Goal: Information Seeking & Learning: Learn about a topic

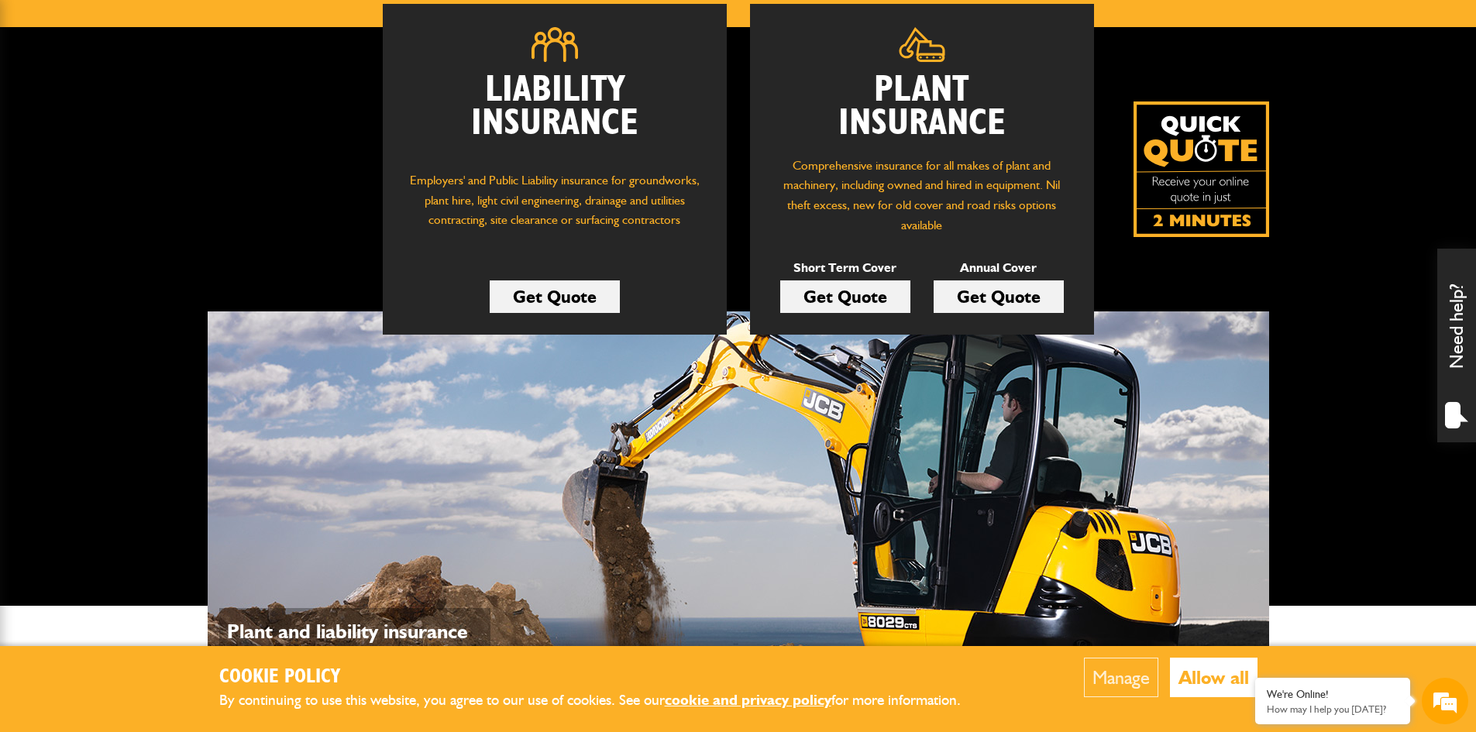
click at [876, 293] on link "Get Quote" at bounding box center [845, 296] width 130 height 33
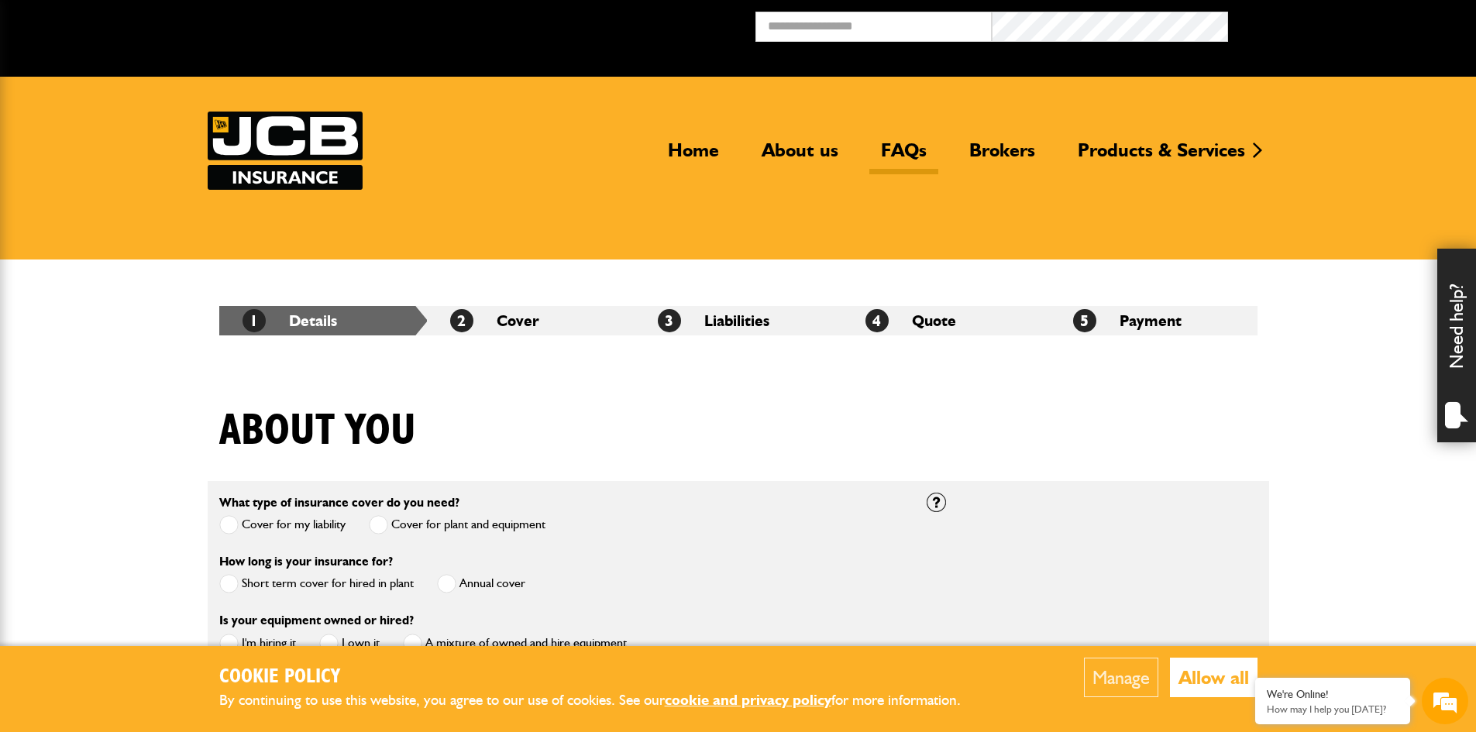
click at [913, 153] on link "FAQs" at bounding box center [903, 157] width 69 height 36
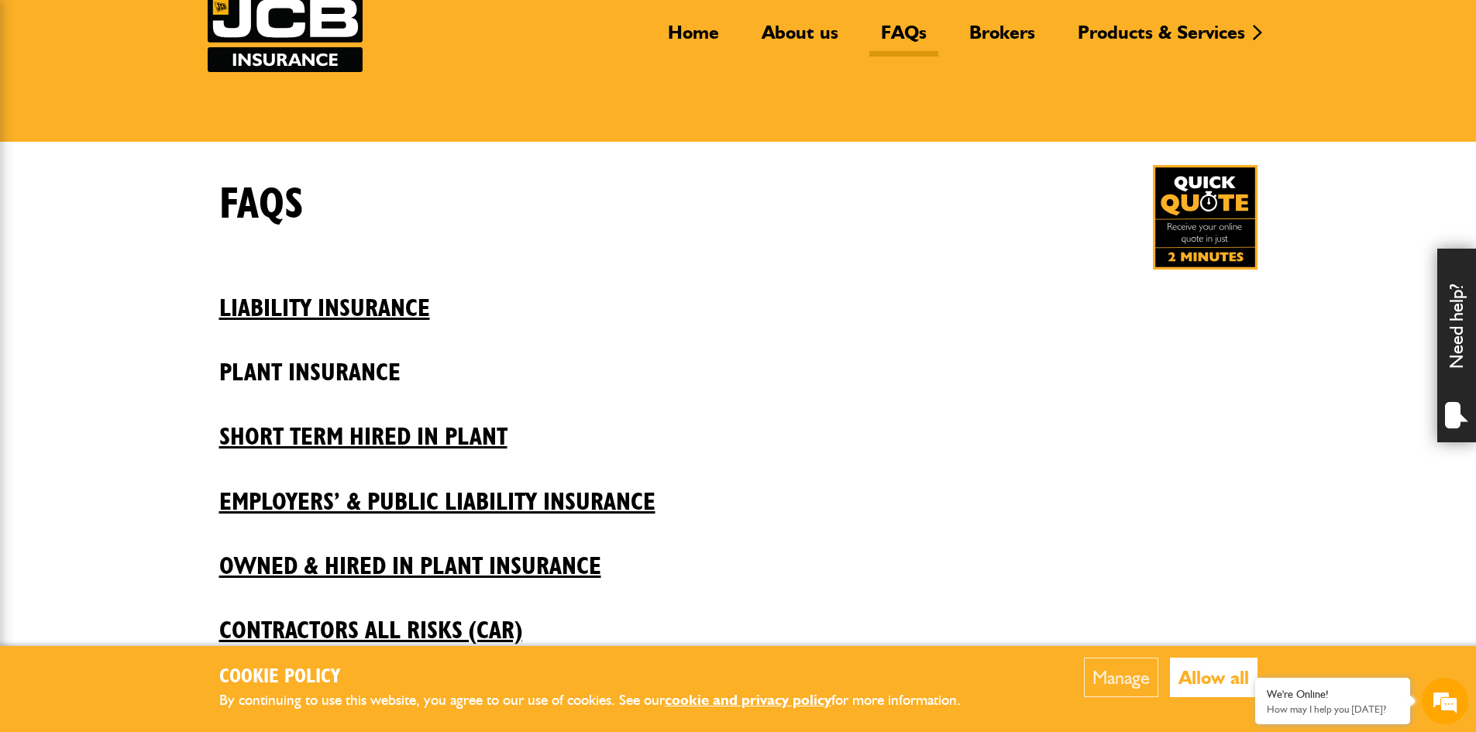
scroll to position [155, 0]
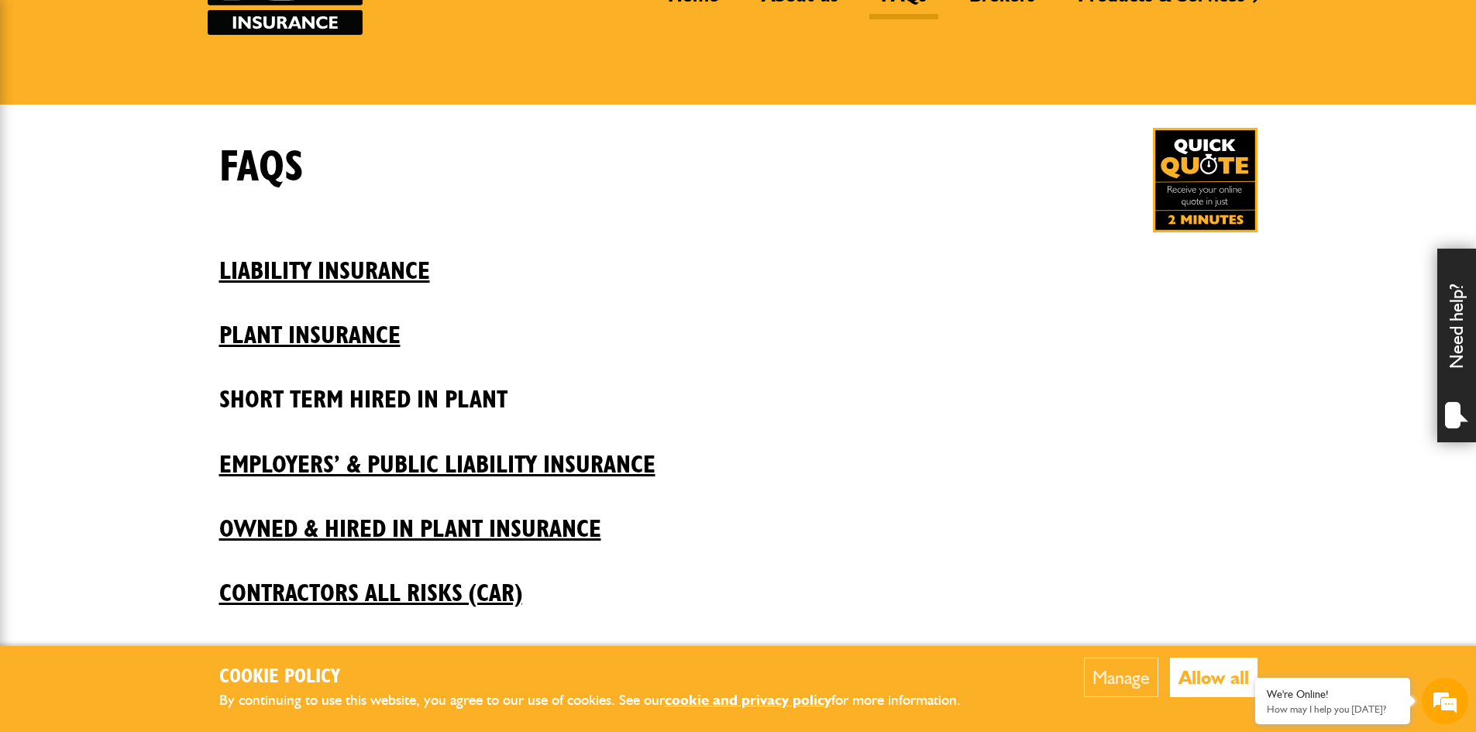
click at [389, 404] on h2 "Short Term Hired In Plant" at bounding box center [738, 388] width 1038 height 53
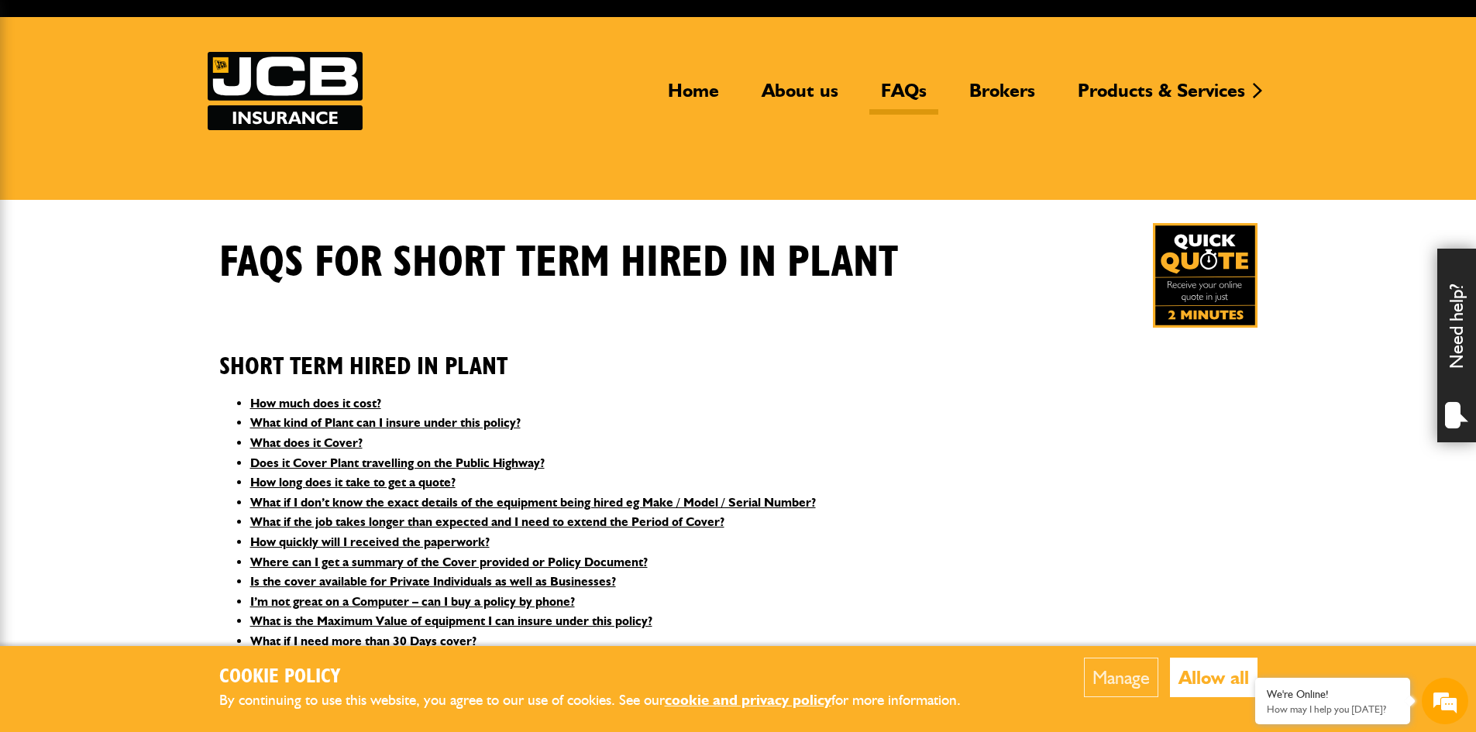
scroll to position [155, 0]
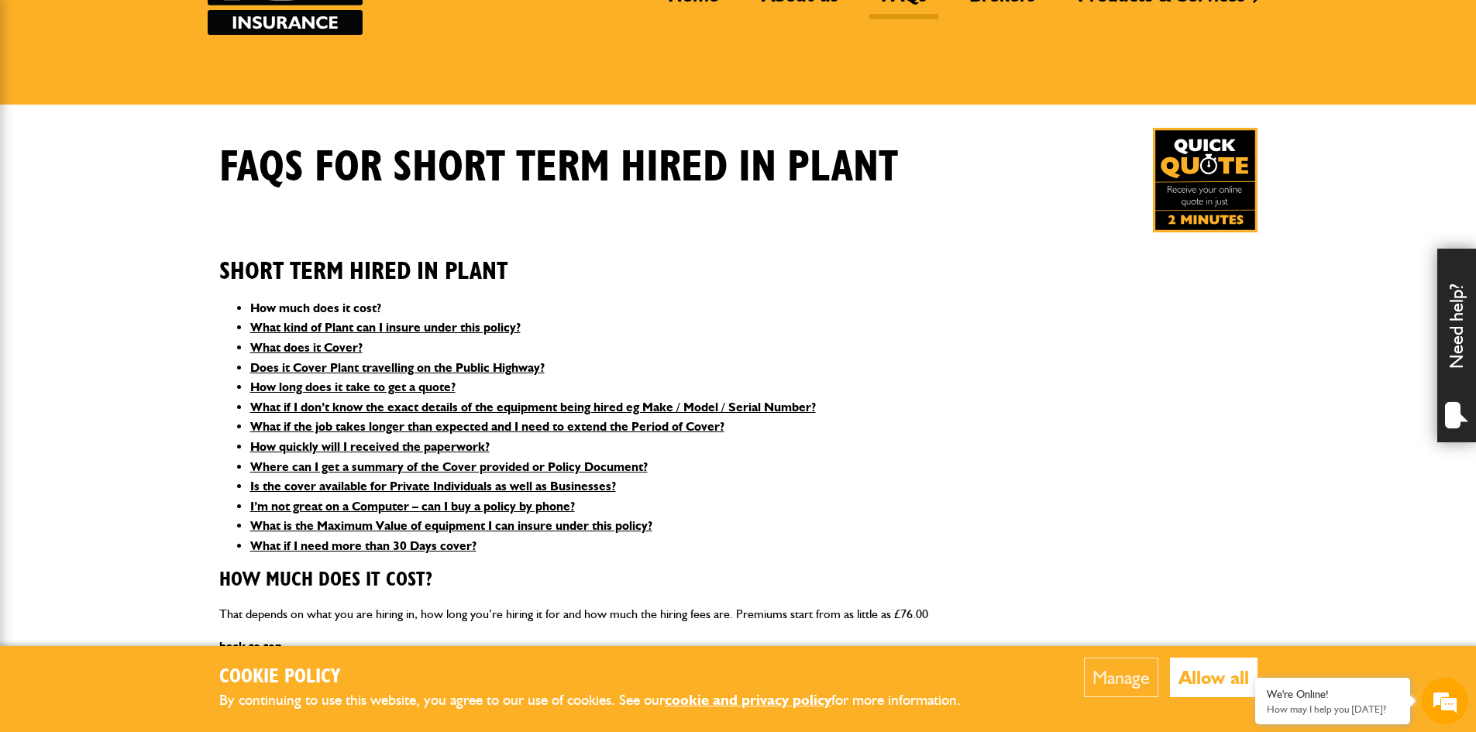
click at [337, 304] on link "How much does it cost?" at bounding box center [315, 308] width 131 height 15
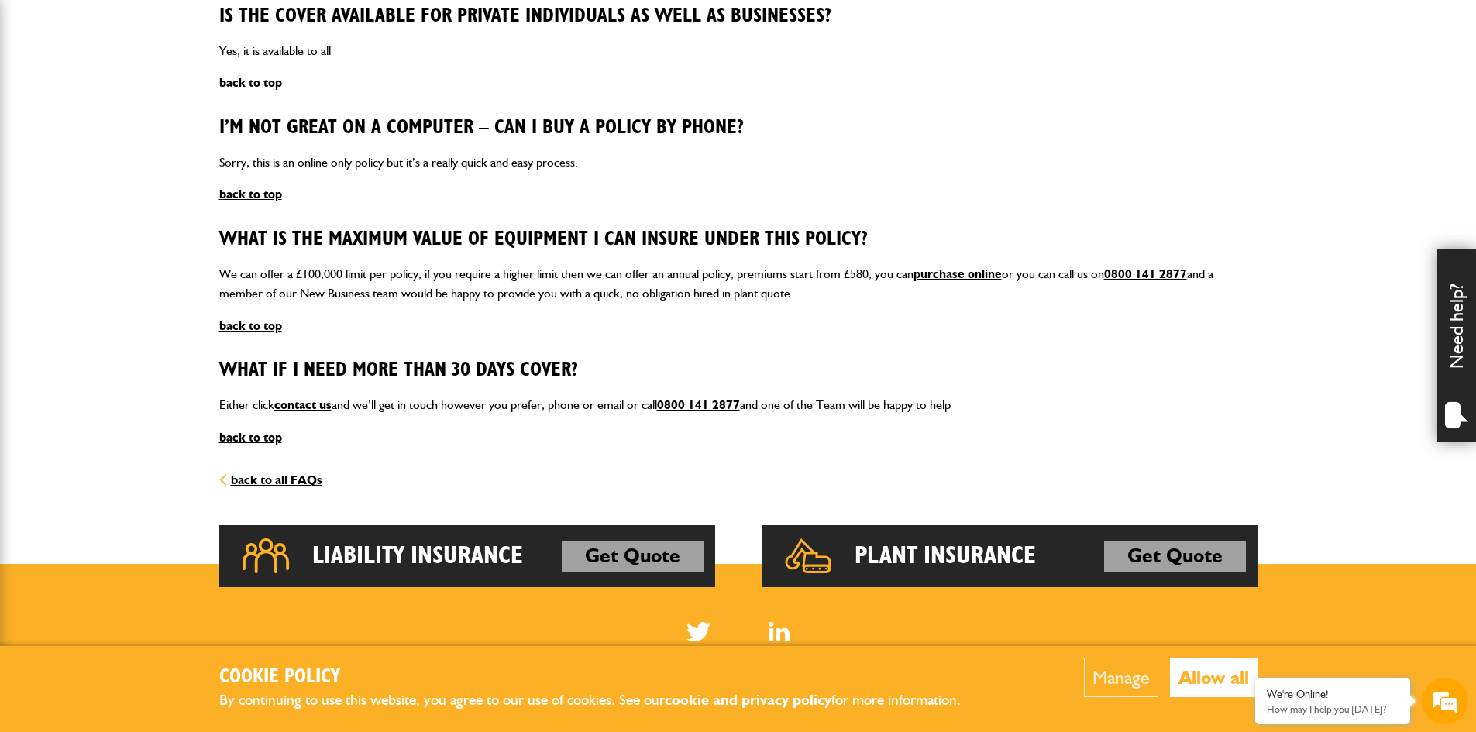
scroll to position [1963, 0]
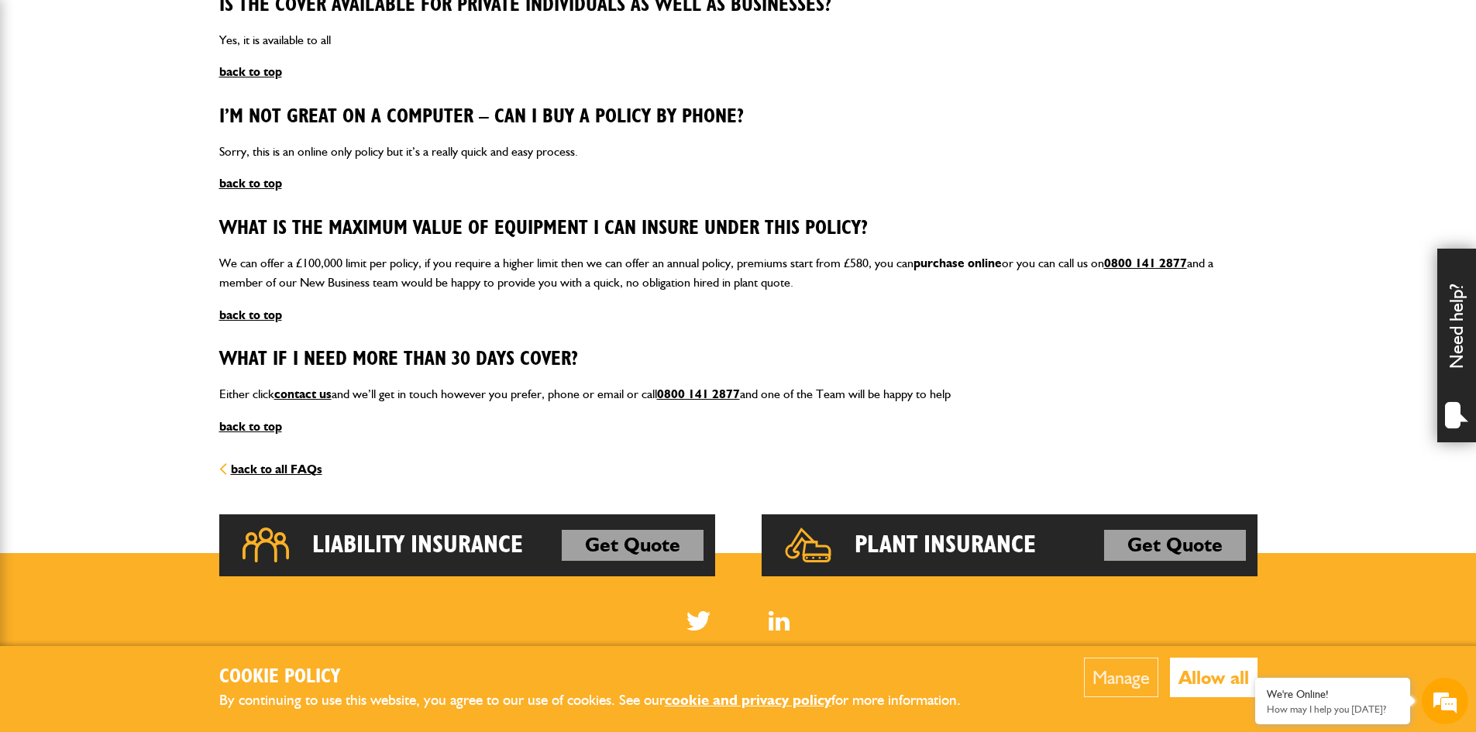
click at [969, 263] on link "purchase online" at bounding box center [957, 263] width 88 height 15
